Goal: Information Seeking & Learning: Learn about a topic

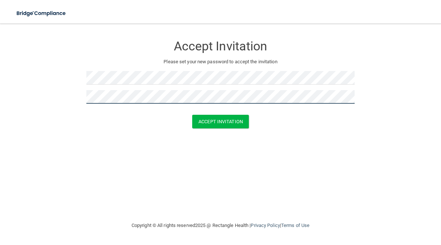
click at [192, 115] on button "Accept Invitation" at bounding box center [220, 122] width 57 height 14
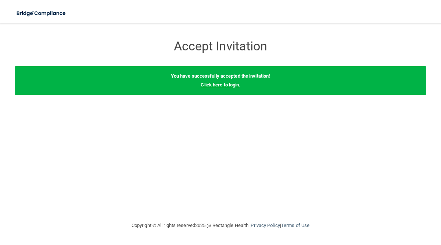
click at [229, 83] on link "Click here to login" at bounding box center [220, 85] width 38 height 6
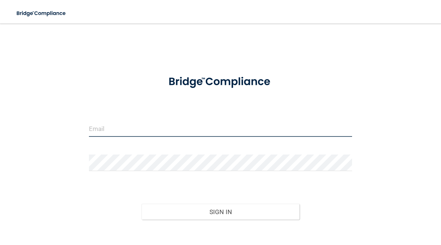
click at [196, 125] on input "email" at bounding box center [221, 128] width 264 height 17
type input "[EMAIL_ADDRESS][DOMAIN_NAME]"
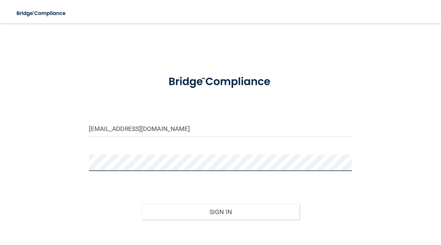
click at [142, 204] on button "Sign In" at bounding box center [221, 212] width 158 height 16
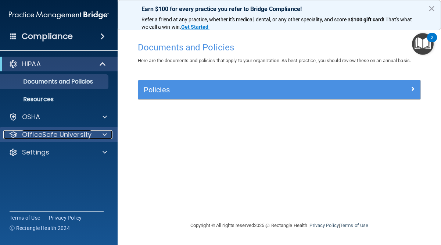
click at [67, 137] on p "OfficeSafe University" at bounding box center [56, 134] width 69 height 9
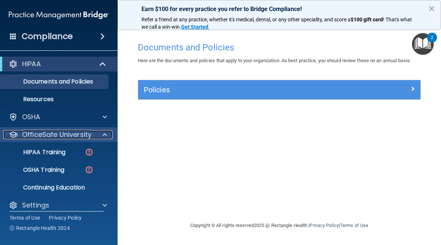
scroll to position [7, 0]
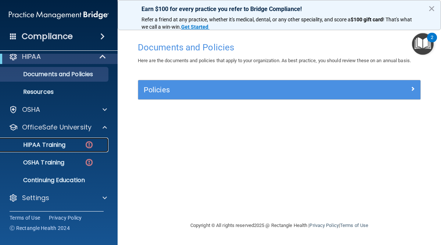
click at [65, 148] on p "HIPAA Training" at bounding box center [35, 144] width 61 height 7
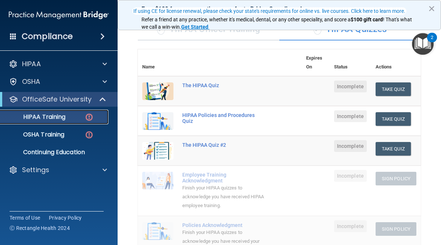
scroll to position [68, 0]
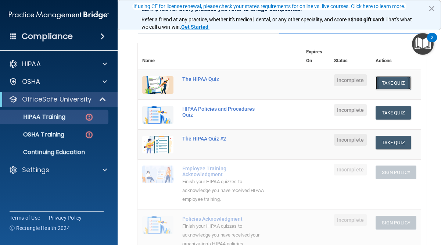
click at [393, 78] on button "Take Quiz" at bounding box center [393, 83] width 35 height 14
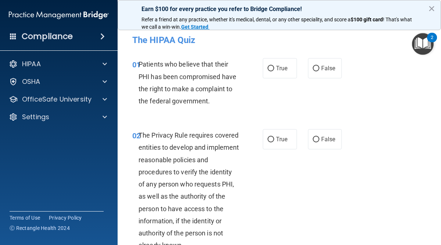
click at [426, 10] on div "Earn $100 for every practice you refer to Bridge Compliance! Refer a friend at …" at bounding box center [279, 15] width 323 height 30
click at [433, 11] on button "×" at bounding box center [431, 9] width 7 height 12
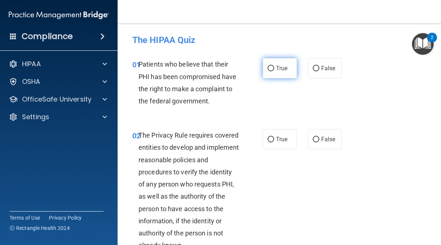
click at [270, 73] on label "True" at bounding box center [280, 68] width 34 height 20
click at [270, 71] on input "True" at bounding box center [271, 69] width 7 height 6
radio input "true"
